Goal: Task Accomplishment & Management: Use online tool/utility

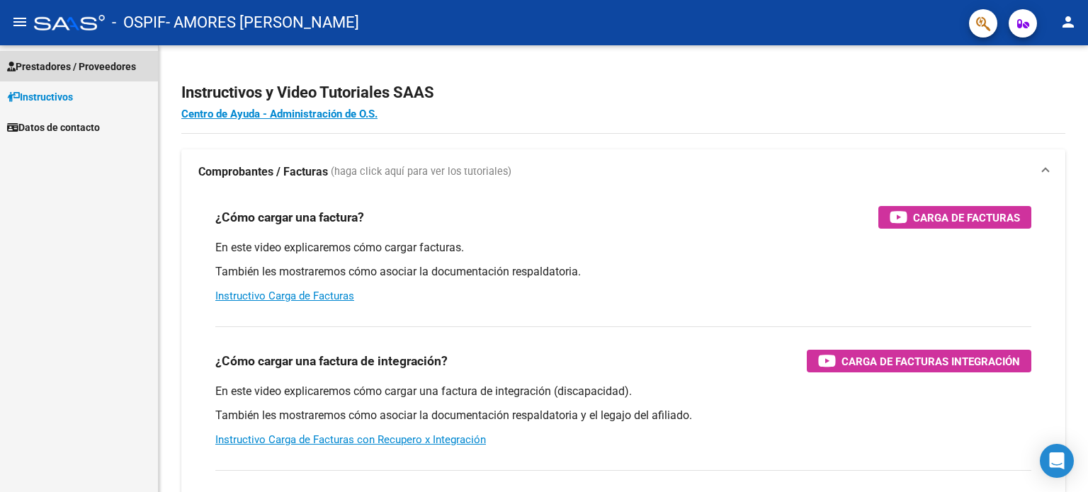
click at [51, 51] on link "Prestadores / Proveedores" at bounding box center [79, 66] width 158 height 30
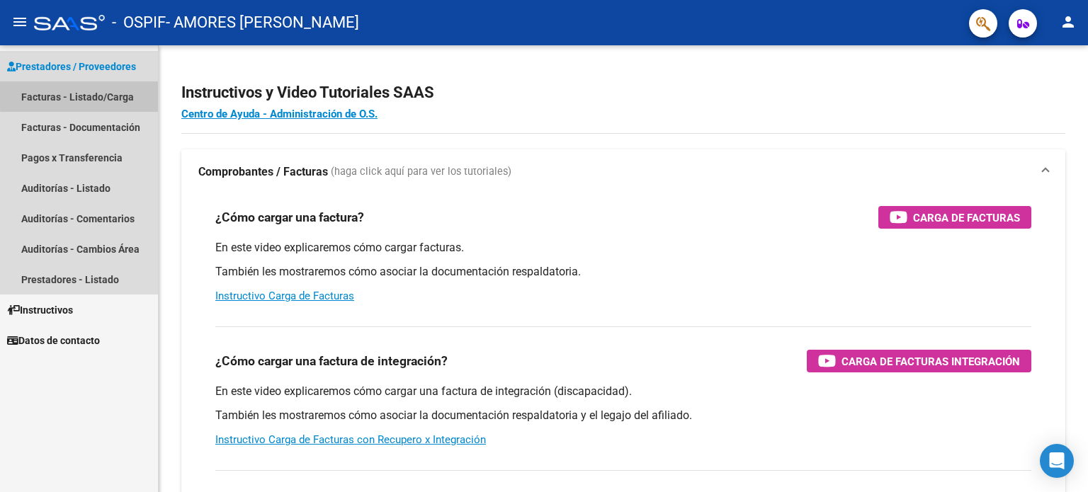
click at [140, 96] on link "Facturas - Listado/Carga" at bounding box center [79, 96] width 158 height 30
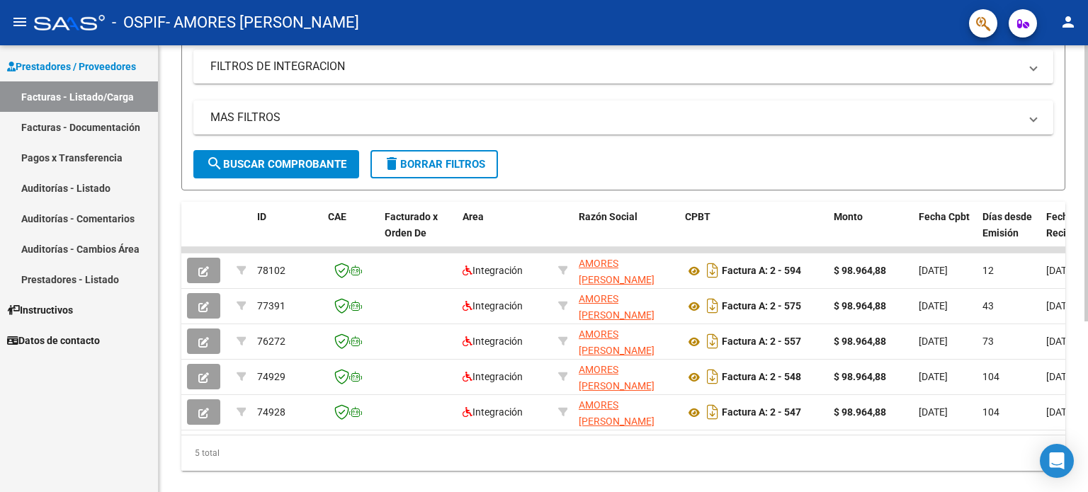
scroll to position [247, 0]
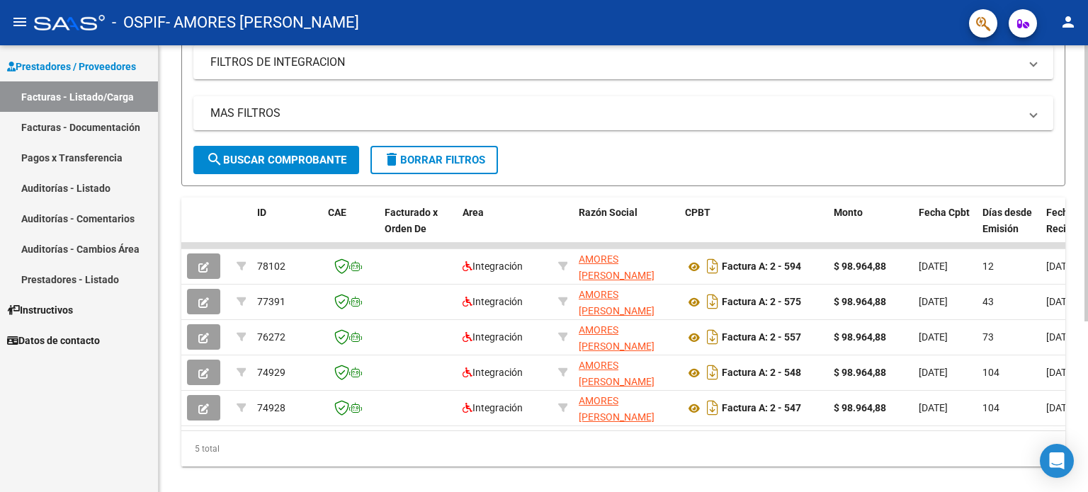
click at [1087, 244] on div at bounding box center [1087, 341] width 4 height 276
drag, startPoint x: 383, startPoint y: 441, endPoint x: 371, endPoint y: 436, distance: 12.7
click at [371, 436] on div "ID CAE Facturado x Orden De Area Razón Social CPBT Monto Fecha Cpbt Días desde …" at bounding box center [623, 332] width 884 height 269
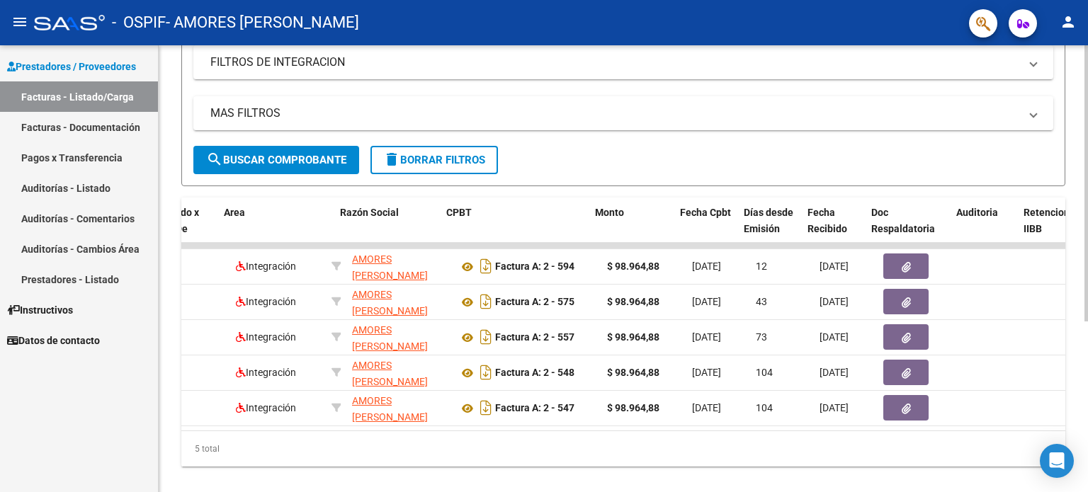
scroll to position [0, 238]
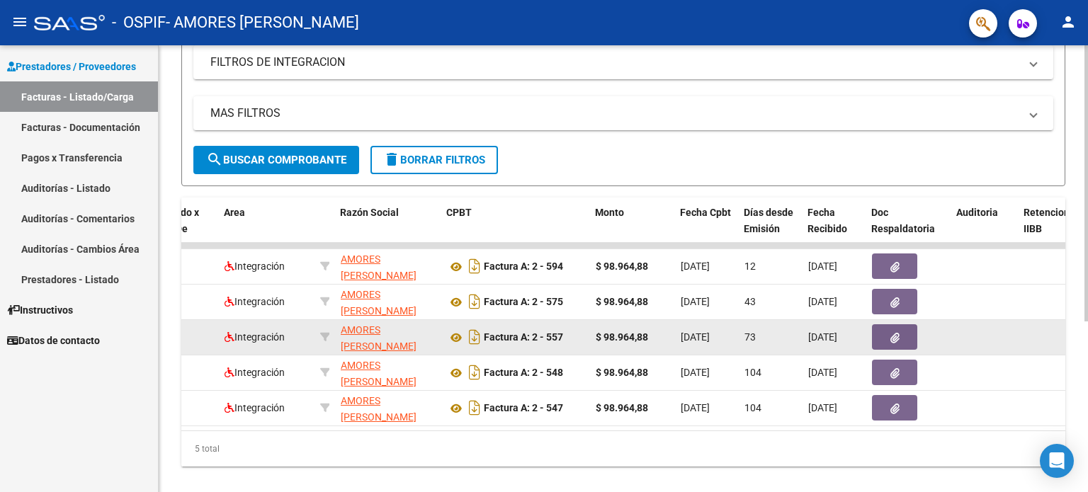
click at [757, 348] on datatable-body-cell "73" at bounding box center [771, 337] width 64 height 35
click at [903, 332] on button "button" at bounding box center [894, 337] width 45 height 26
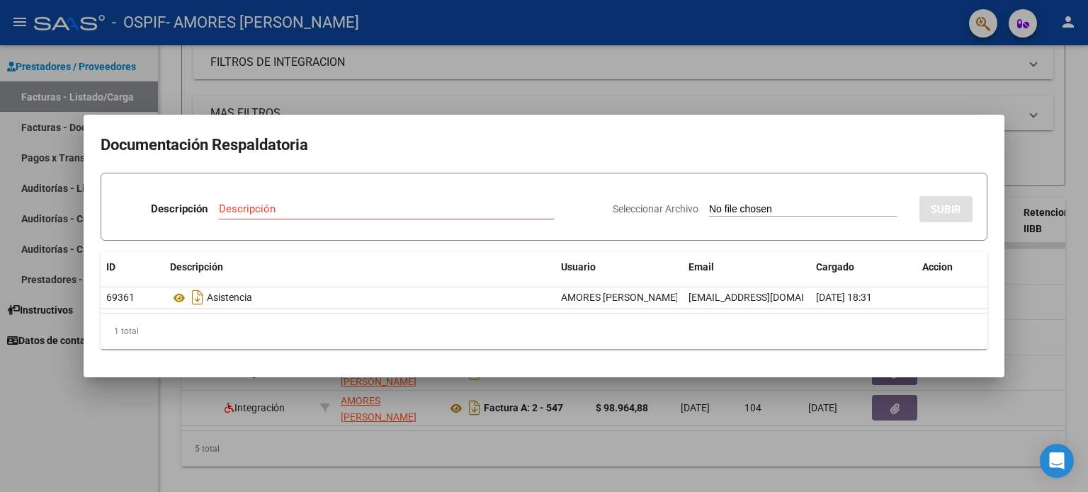
click at [740, 86] on div at bounding box center [544, 246] width 1088 height 492
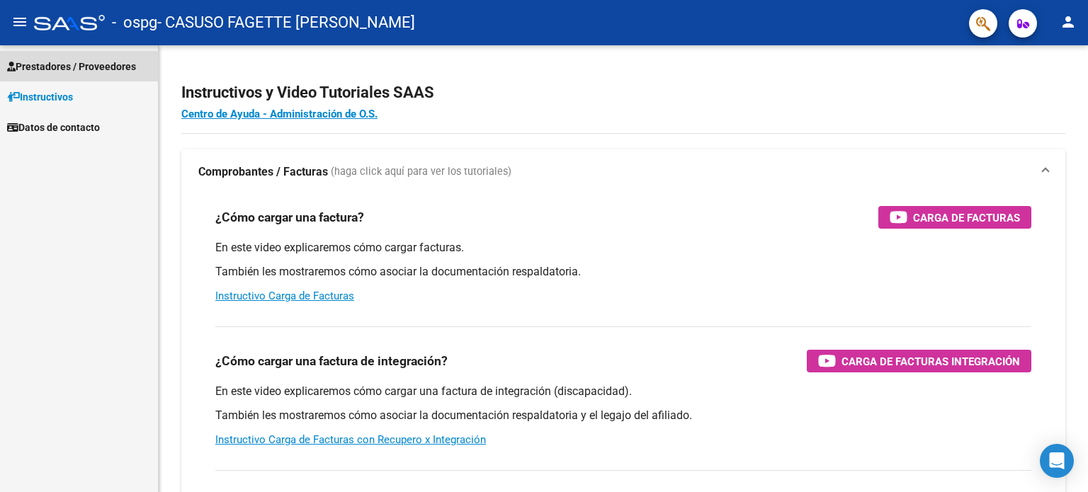
click at [70, 62] on span "Prestadores / Proveedores" at bounding box center [71, 67] width 129 height 16
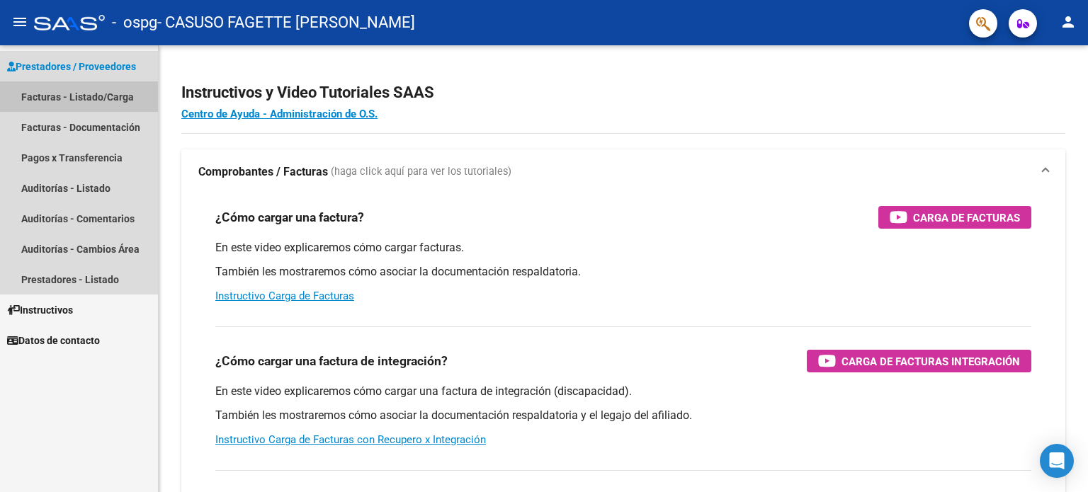
click at [103, 92] on link "Facturas - Listado/Carga" at bounding box center [79, 96] width 158 height 30
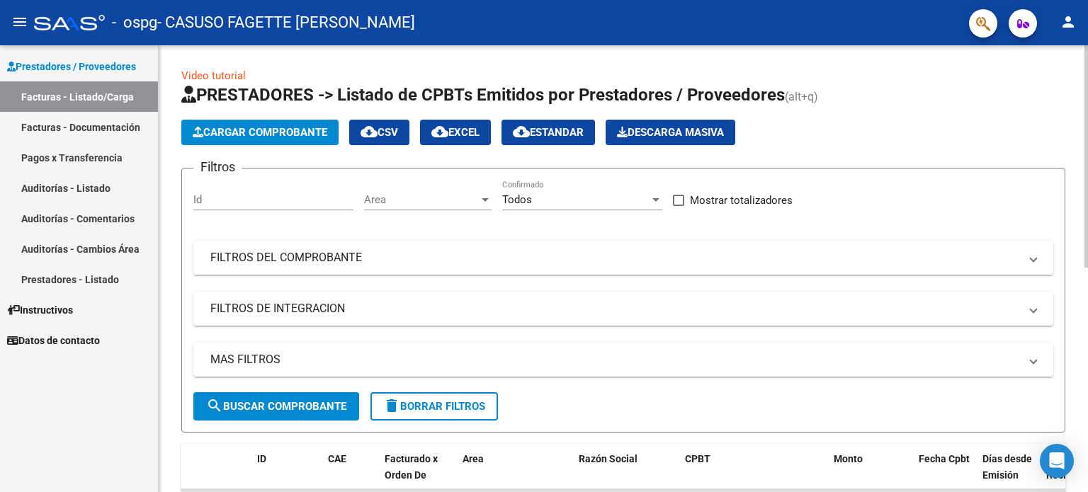
scroll to position [205, 0]
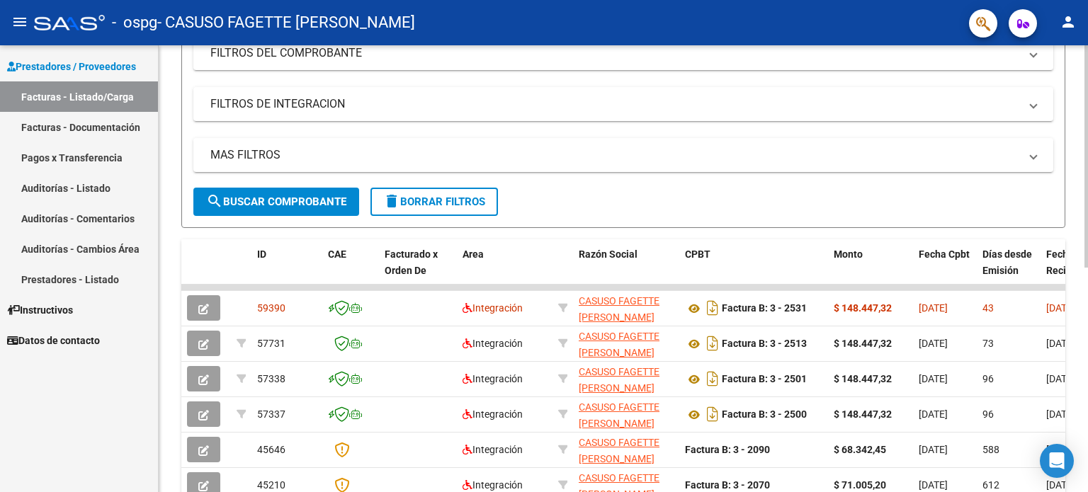
click at [1088, 317] on div at bounding box center [1087, 260] width 4 height 222
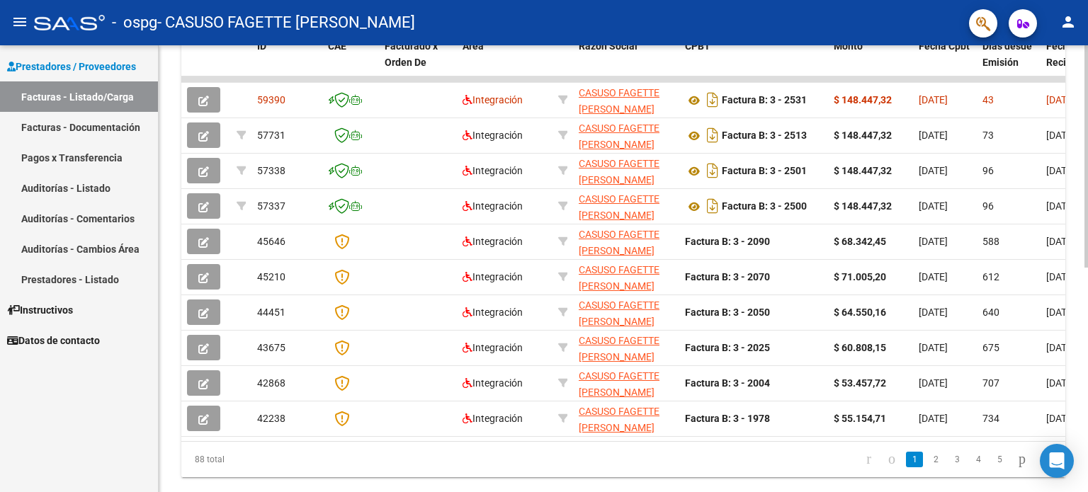
scroll to position [412, 0]
click at [1085, 320] on div at bounding box center [1087, 365] width 4 height 222
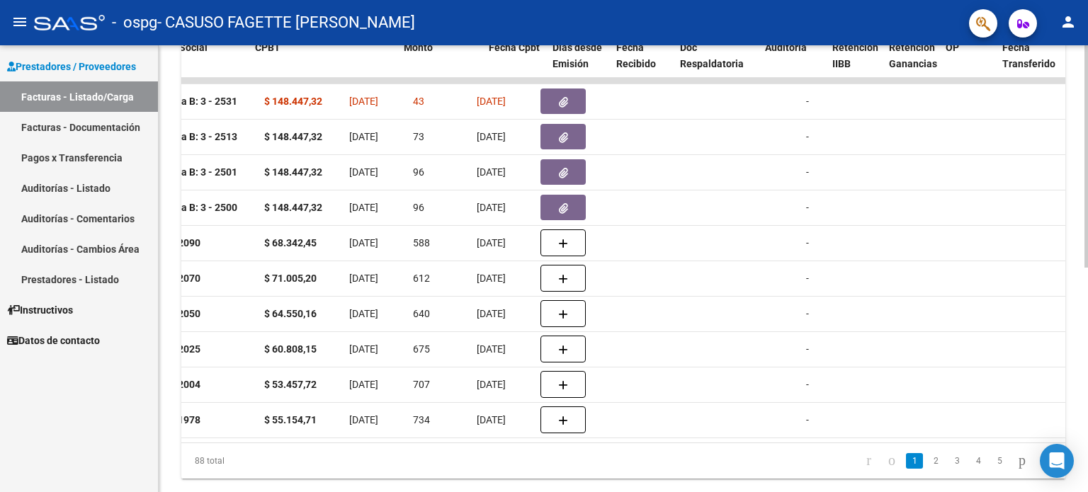
scroll to position [0, 599]
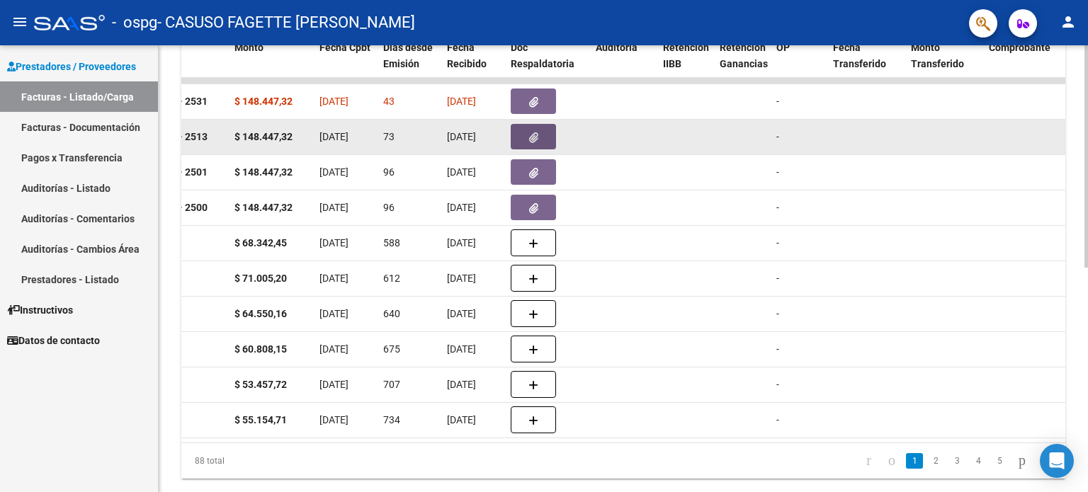
click at [536, 132] on icon "button" at bounding box center [533, 137] width 9 height 11
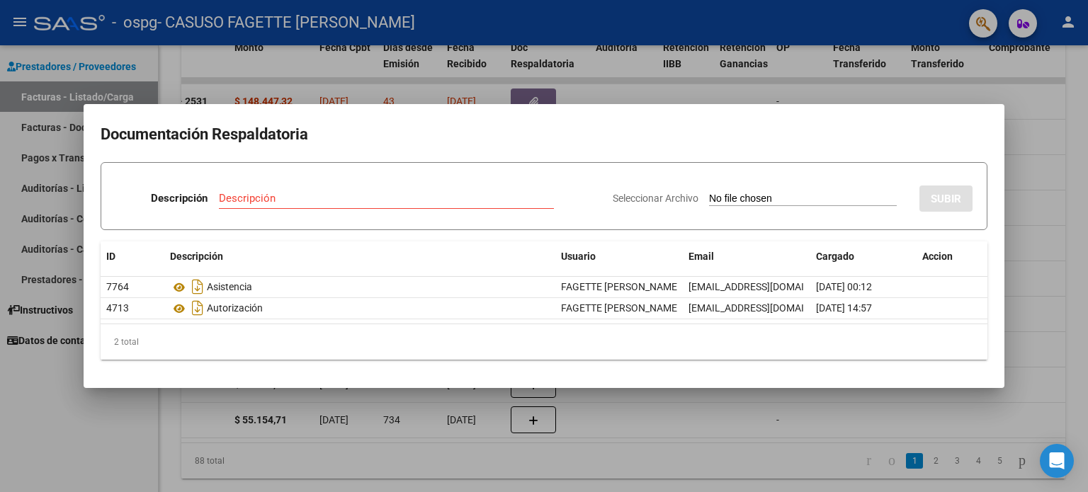
click at [1029, 93] on div at bounding box center [544, 246] width 1088 height 492
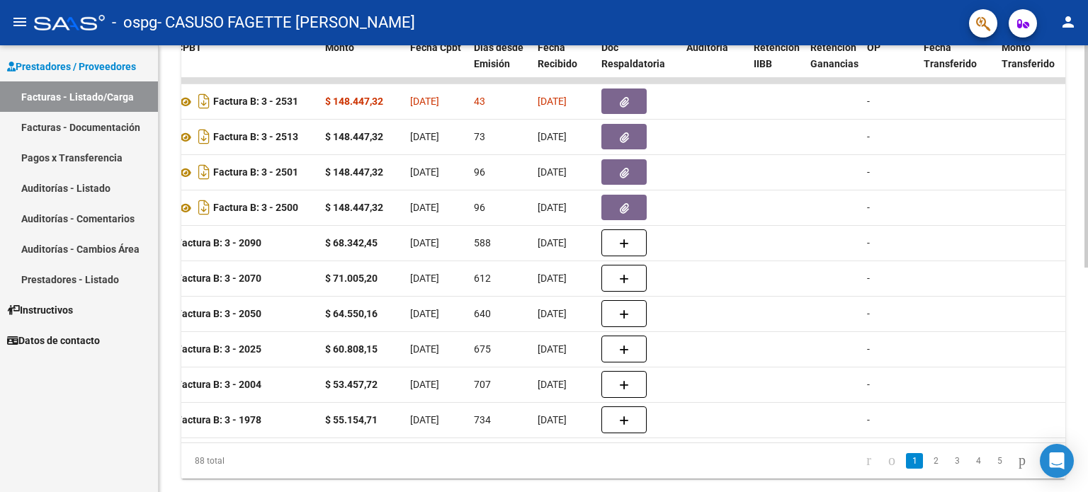
scroll to position [0, 507]
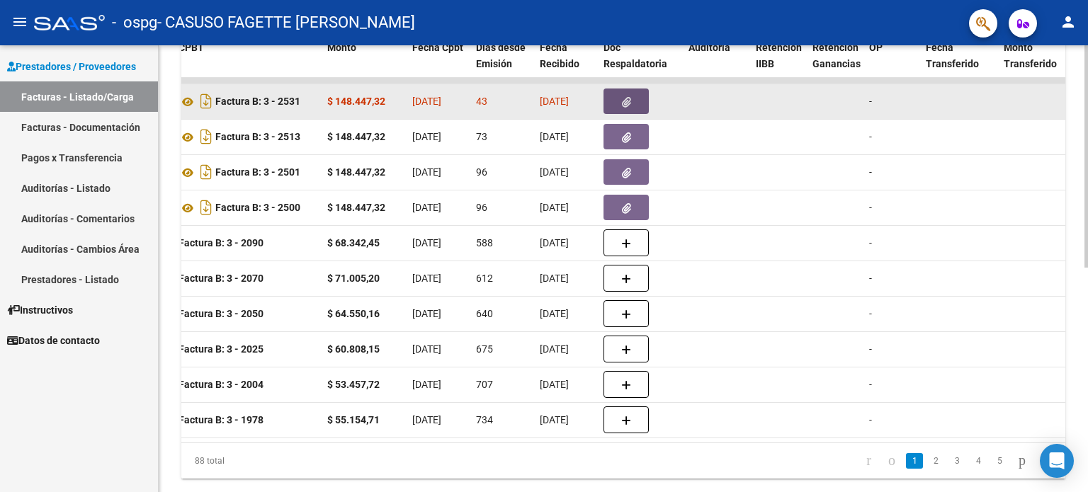
click at [633, 90] on button "button" at bounding box center [626, 102] width 45 height 26
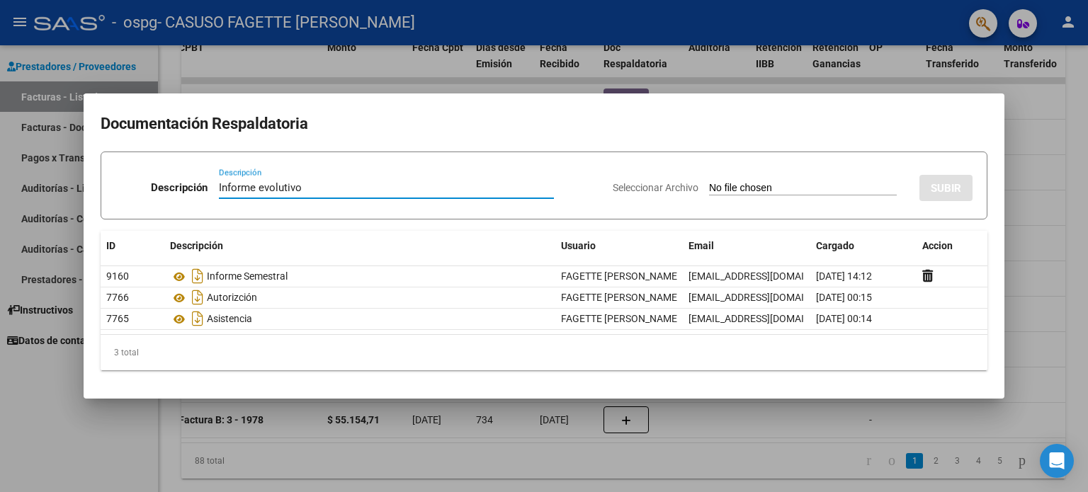
type input "Informe evolutivo"
click at [762, 189] on input "Seleccionar Archivo" at bounding box center [803, 188] width 188 height 13
type input "C:\fakepath\Evaluación Semestral Fernandez Mia.pdf"
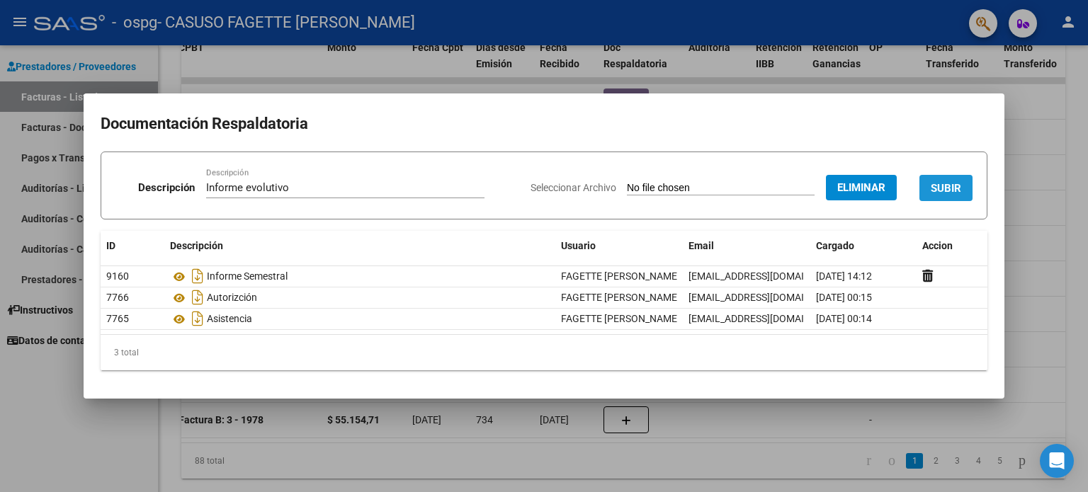
click at [932, 198] on button "SUBIR" at bounding box center [946, 188] width 53 height 26
